Goal: Find specific page/section: Find specific page/section

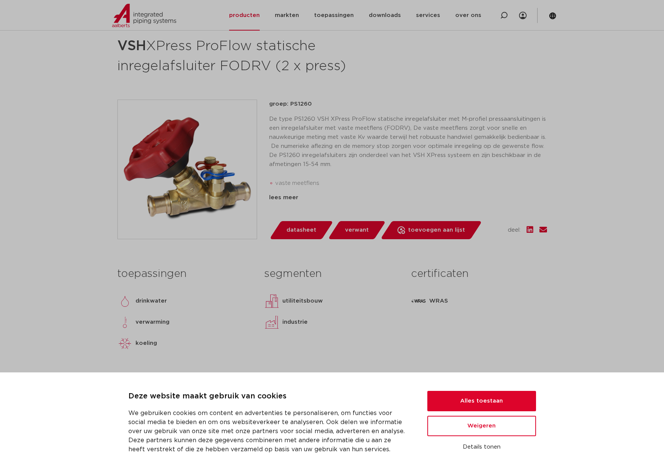
scroll to position [113, 0]
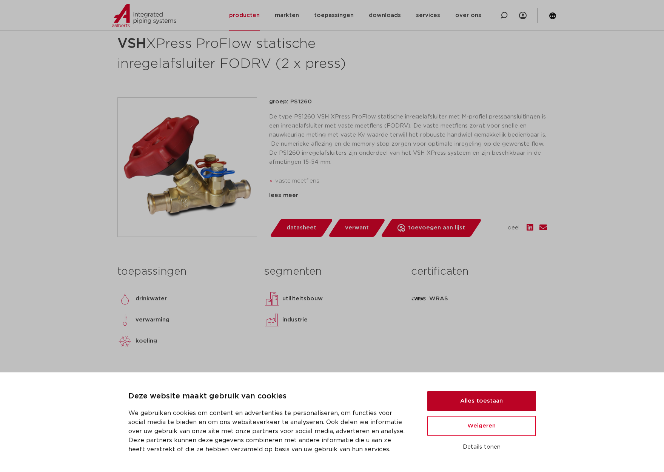
click at [506, 397] on button "Alles toestaan" at bounding box center [481, 401] width 109 height 20
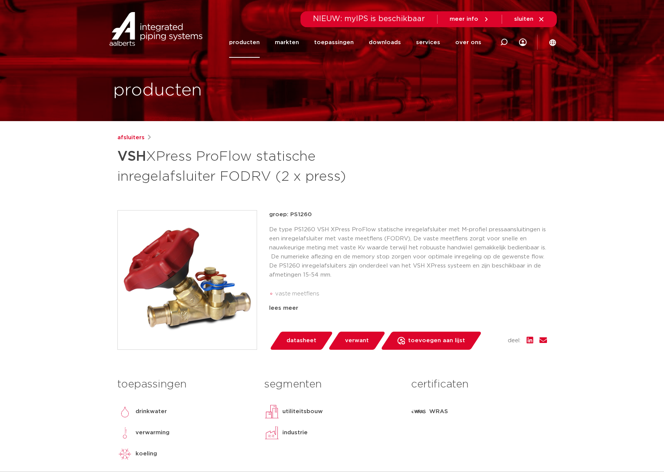
scroll to position [0, 0]
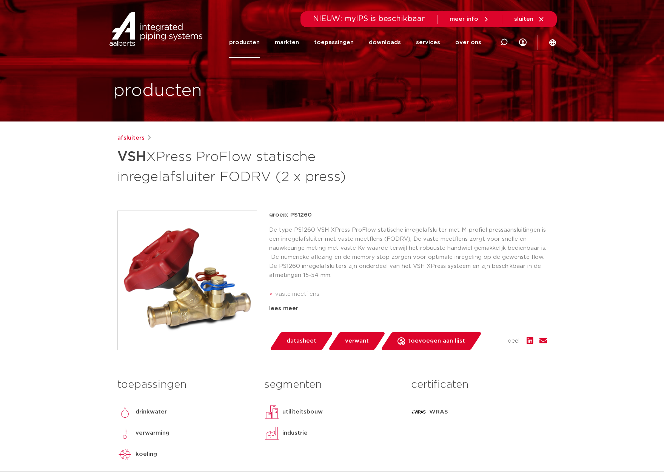
click at [254, 42] on link "producten" at bounding box center [244, 42] width 31 height 31
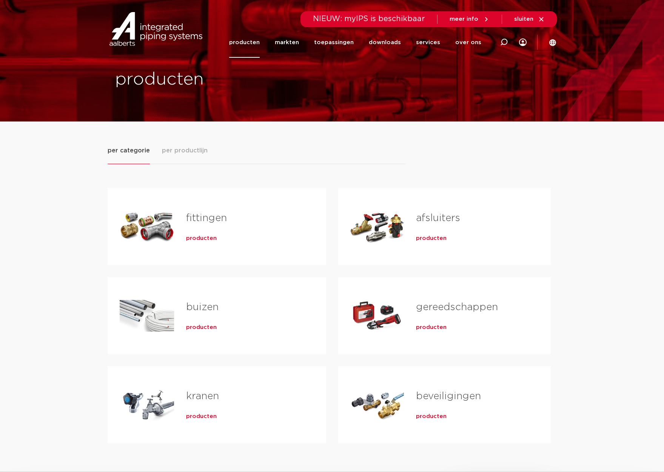
click at [425, 238] on span "producten" at bounding box center [431, 239] width 31 height 8
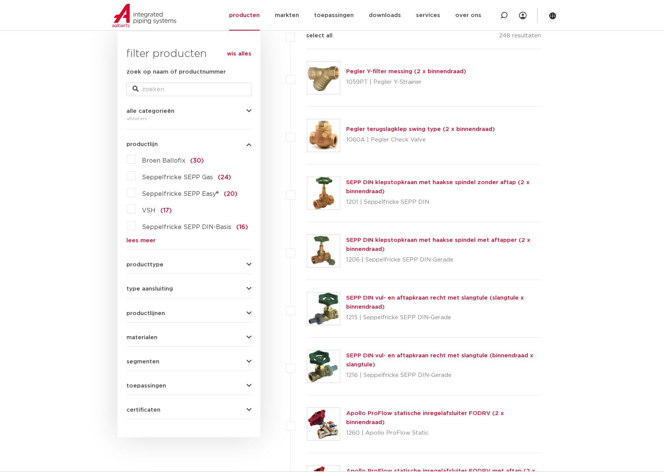
scroll to position [38, 0]
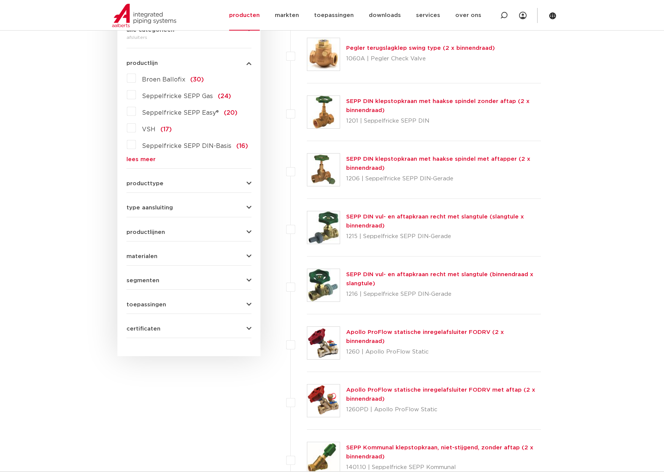
scroll to position [264, 0]
